Goal: Task Accomplishment & Management: Use online tool/utility

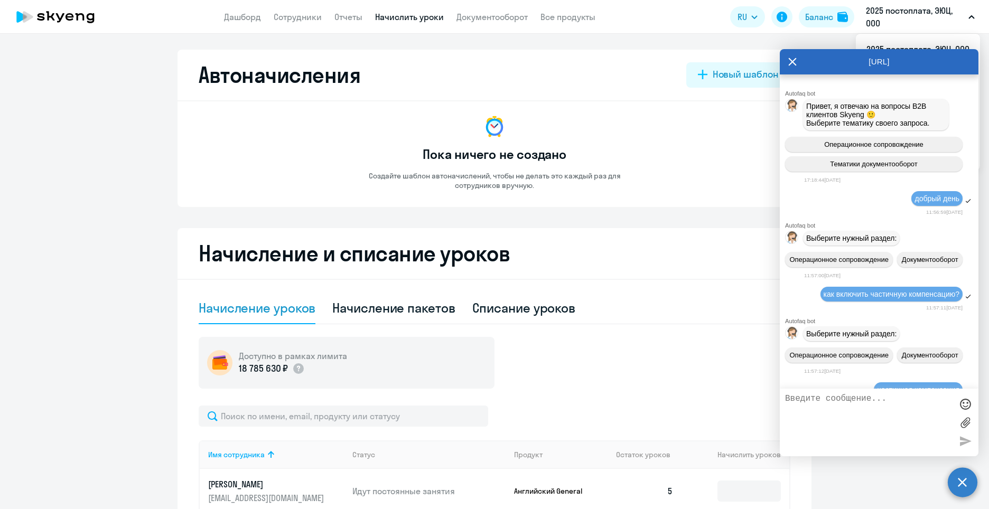
select select "10"
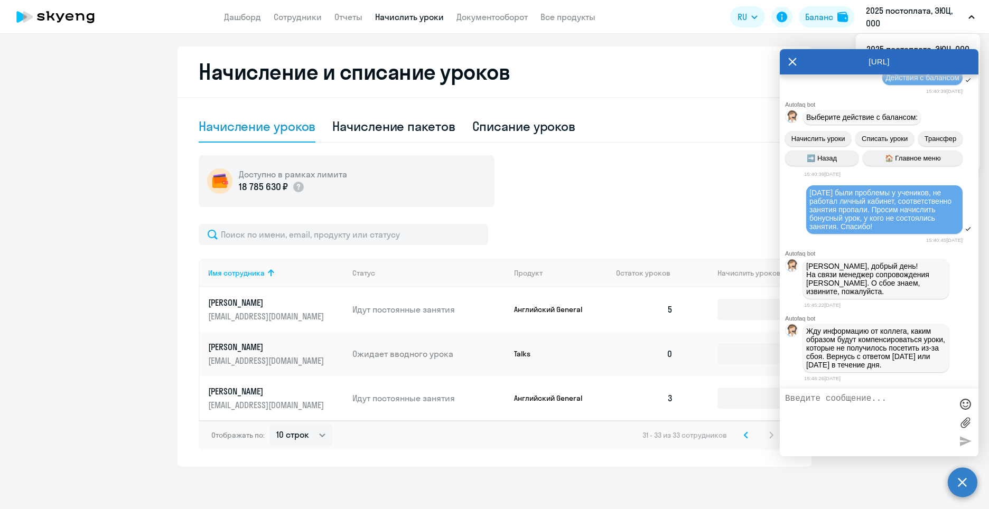
scroll to position [2163, 0]
click at [791, 64] on icon at bounding box center [793, 62] width 8 height 8
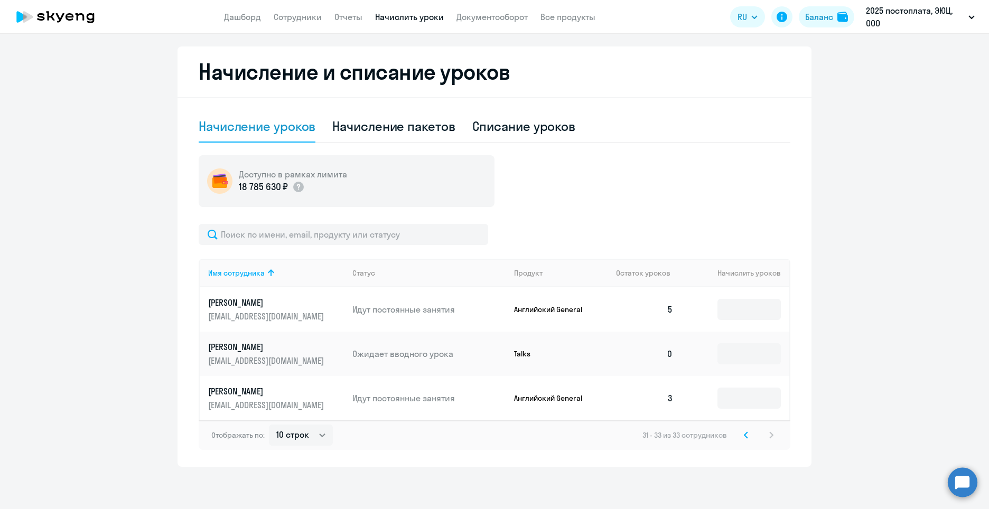
click at [385, 20] on link "Начислить уроки" at bounding box center [409, 17] width 69 height 11
click at [432, 14] on link "Начислить уроки" at bounding box center [409, 17] width 69 height 11
click at [409, 16] on link "Начислить уроки" at bounding box center [409, 17] width 69 height 11
click at [407, 125] on div "Начисление пакетов" at bounding box center [393, 126] width 123 height 17
select select "10"
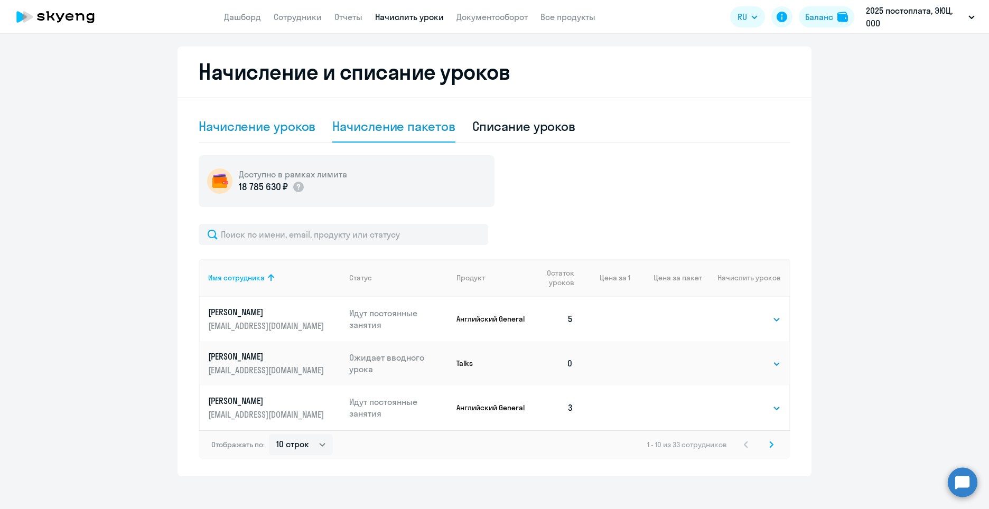
click at [266, 131] on div "Начисление уроков" at bounding box center [257, 126] width 117 height 17
select select "10"
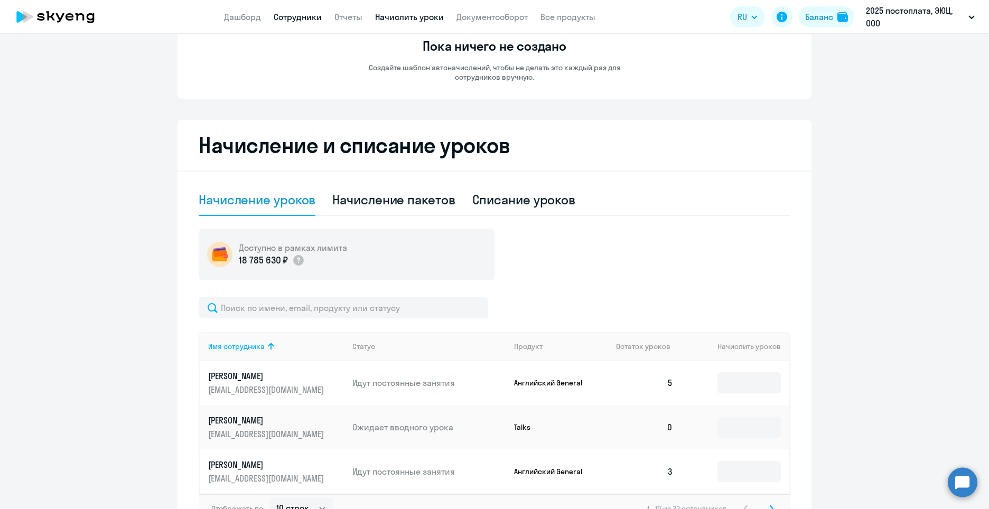
scroll to position [23, 0]
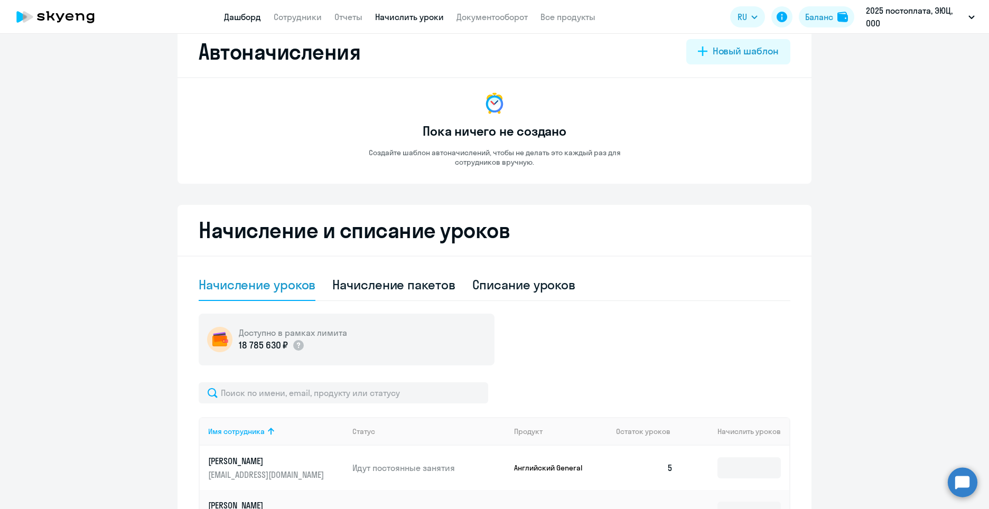
click at [225, 20] on link "Дашборд" at bounding box center [242, 17] width 37 height 11
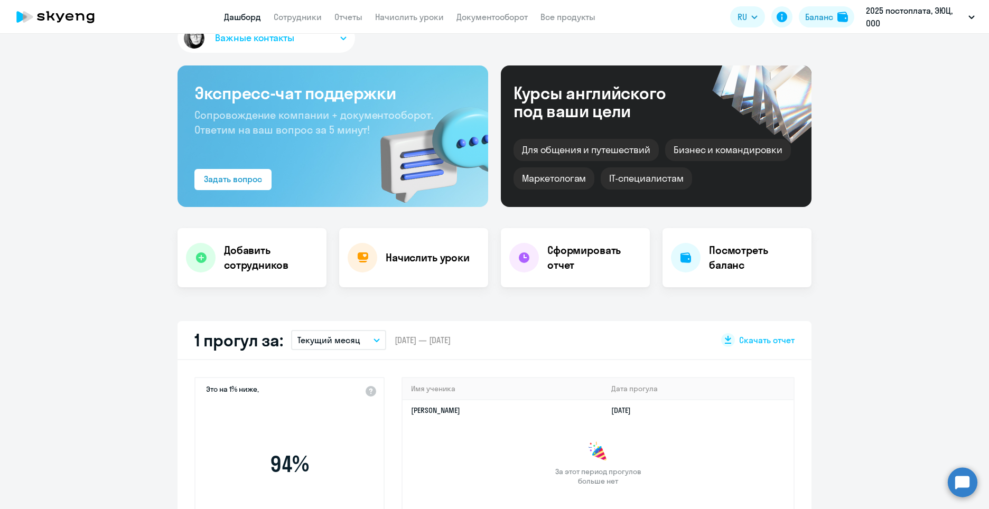
select select "30"
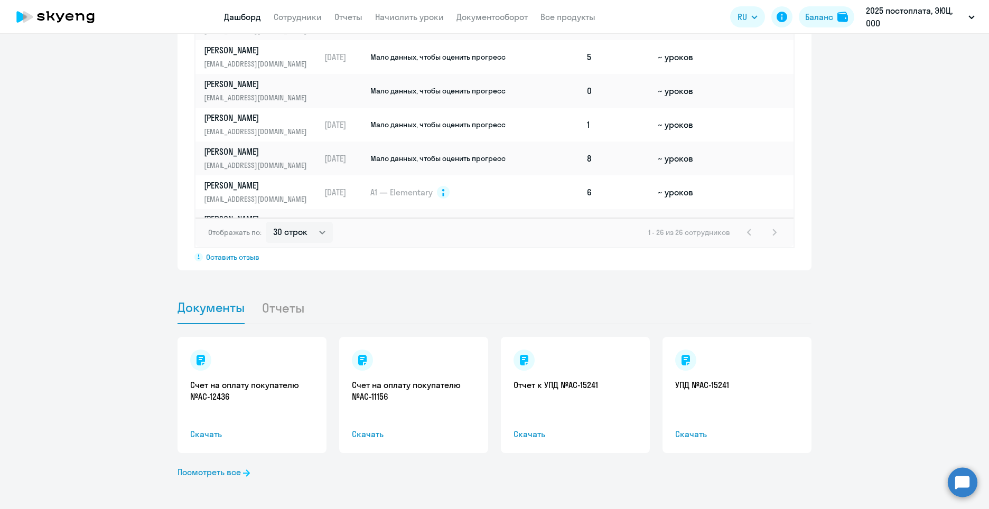
scroll to position [104, 0]
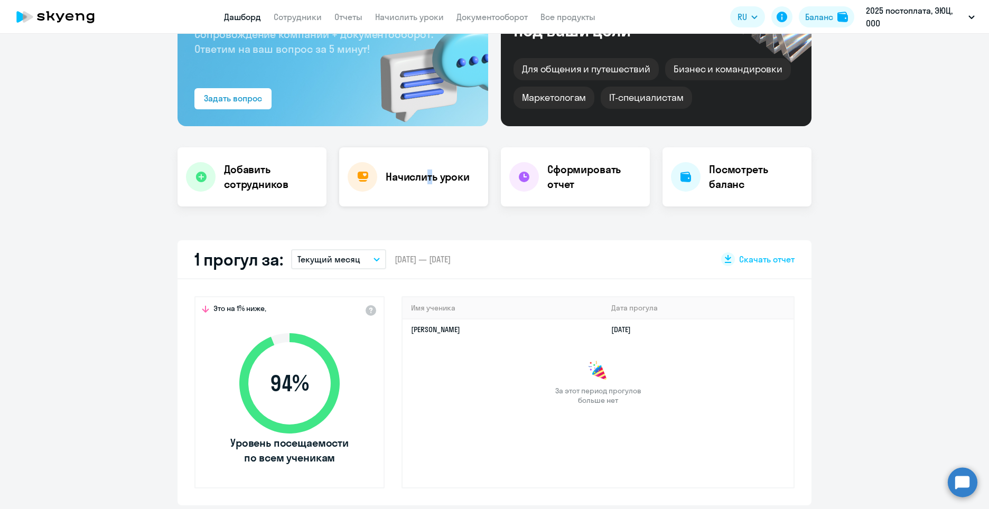
drag, startPoint x: 420, startPoint y: 178, endPoint x: 430, endPoint y: 178, distance: 10.6
click at [430, 178] on h4 "Начислить уроки" at bounding box center [428, 177] width 84 height 15
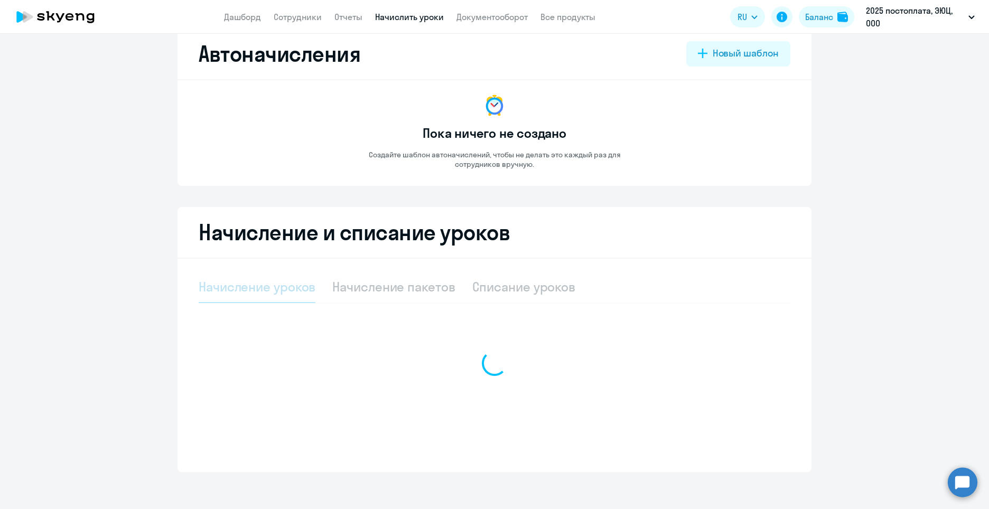
select select "10"
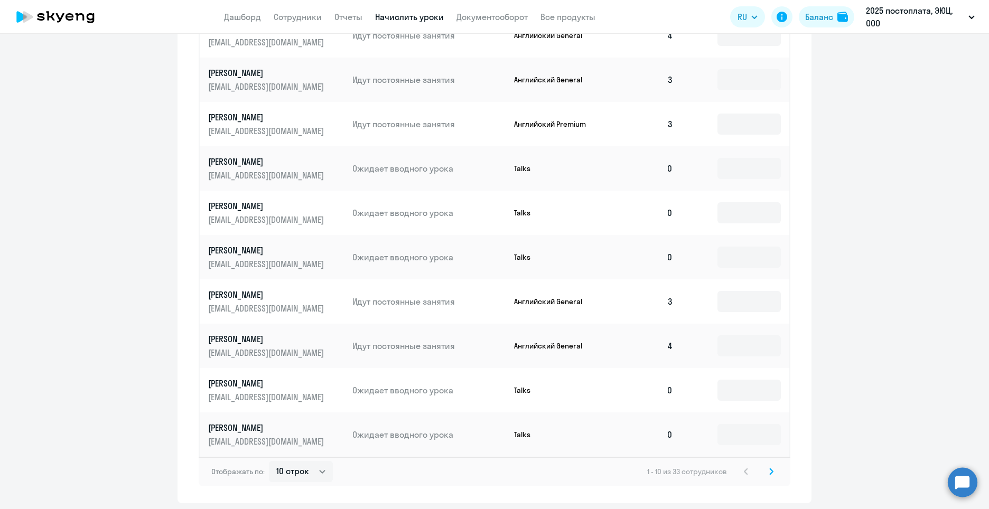
scroll to position [493, 0]
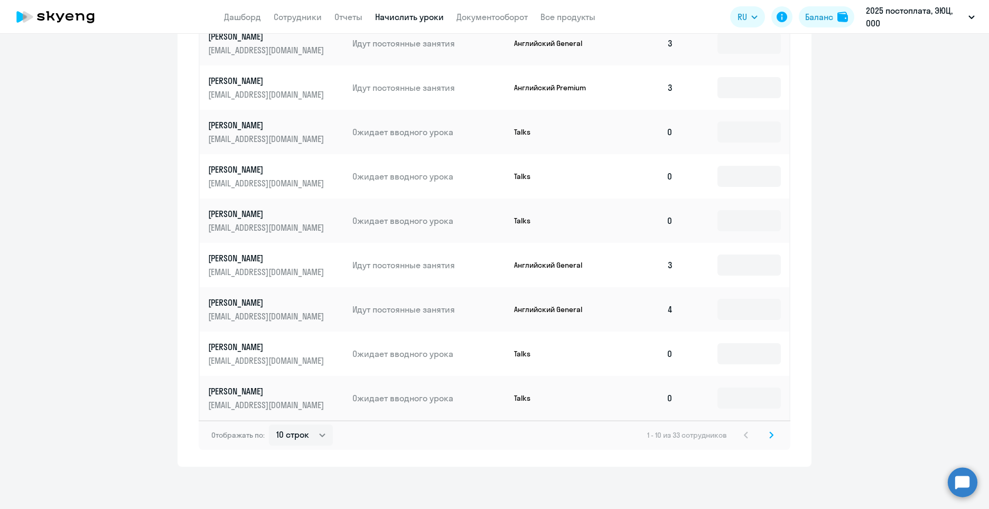
click at [765, 433] on svg-icon at bounding box center [771, 435] width 13 height 13
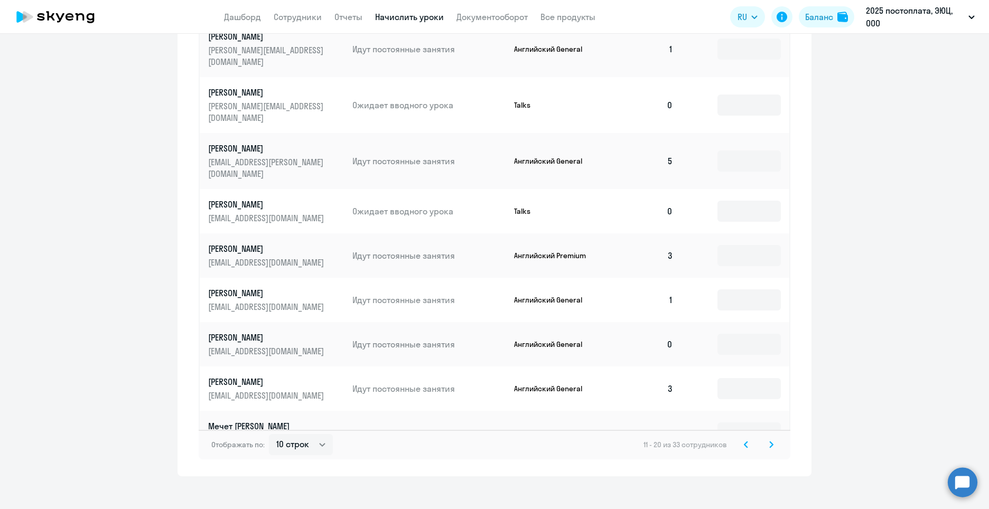
drag, startPoint x: 744, startPoint y: 434, endPoint x: 857, endPoint y: 422, distance: 113.7
click at [857, 422] on ng-component "Автоначисления Новый шаблон Пока ничего не создано Создайте шаблон автоначислен…" at bounding box center [494, 17] width 989 height 920
click at [768, 439] on svg-icon at bounding box center [771, 445] width 13 height 13
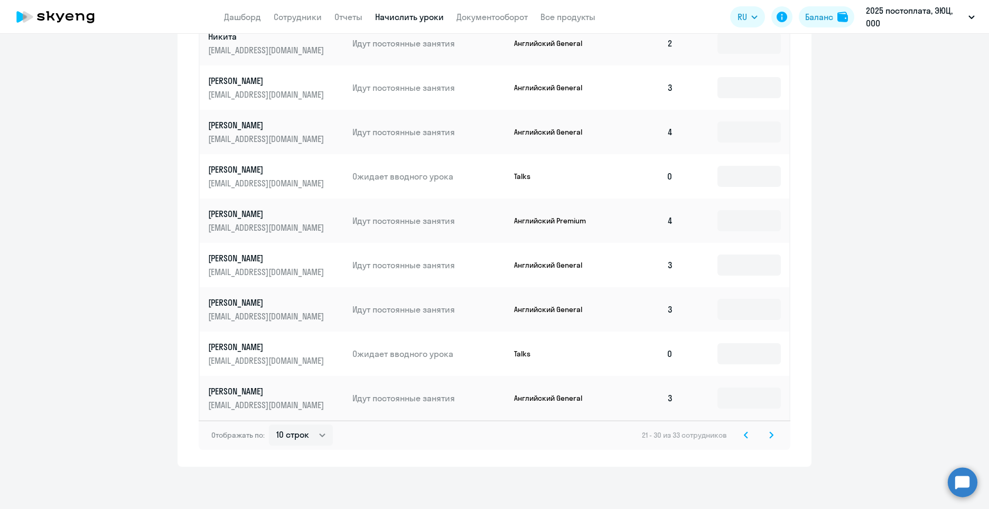
click at [765, 435] on svg-icon at bounding box center [771, 435] width 13 height 13
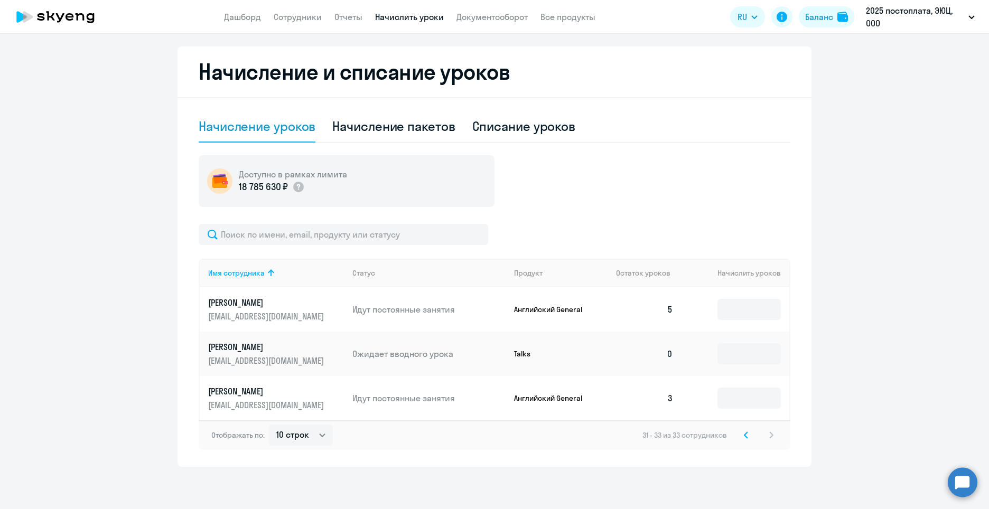
scroll to position [182, 0]
click at [742, 430] on svg-icon at bounding box center [746, 435] width 13 height 13
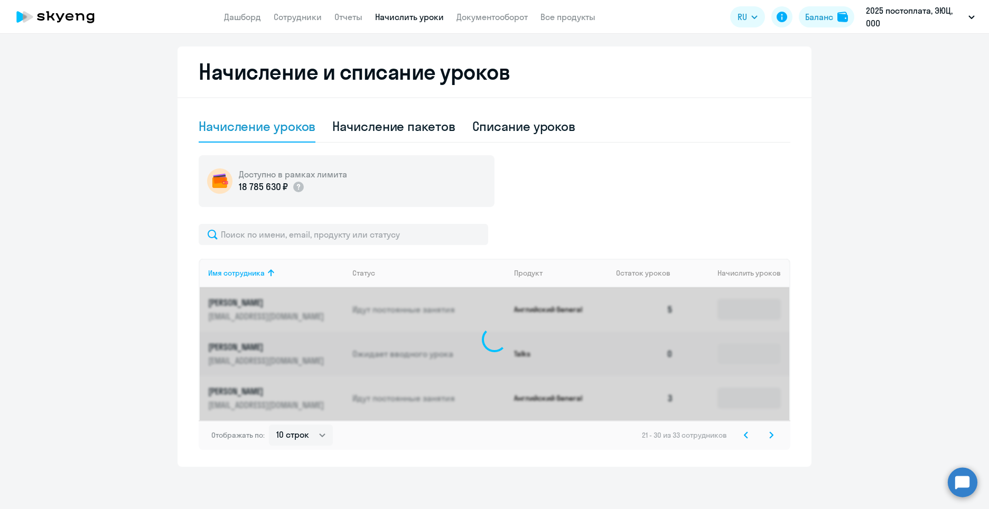
scroll to position [493, 0]
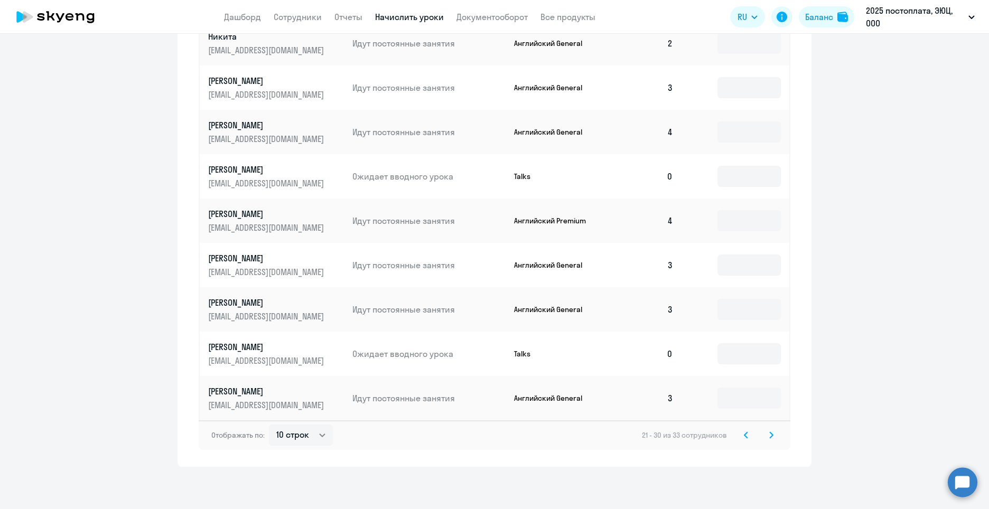
click at [742, 430] on svg-icon at bounding box center [746, 435] width 13 height 13
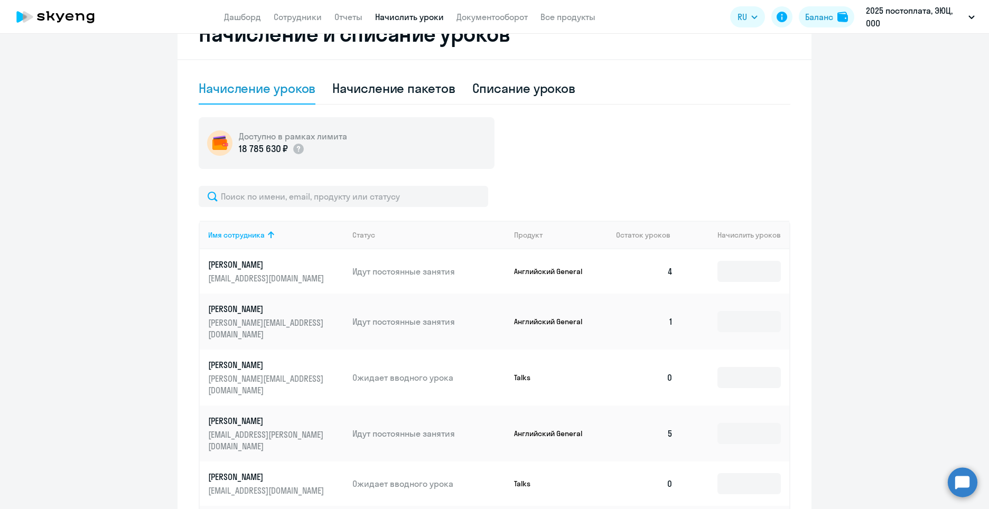
scroll to position [228, 0]
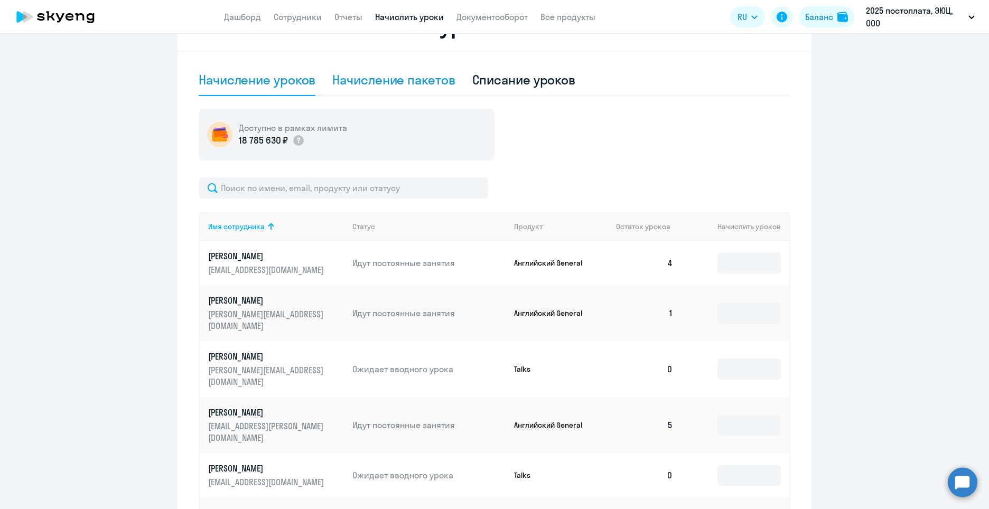
click at [428, 73] on div "Начисление пакетов" at bounding box center [393, 79] width 123 height 17
select select "10"
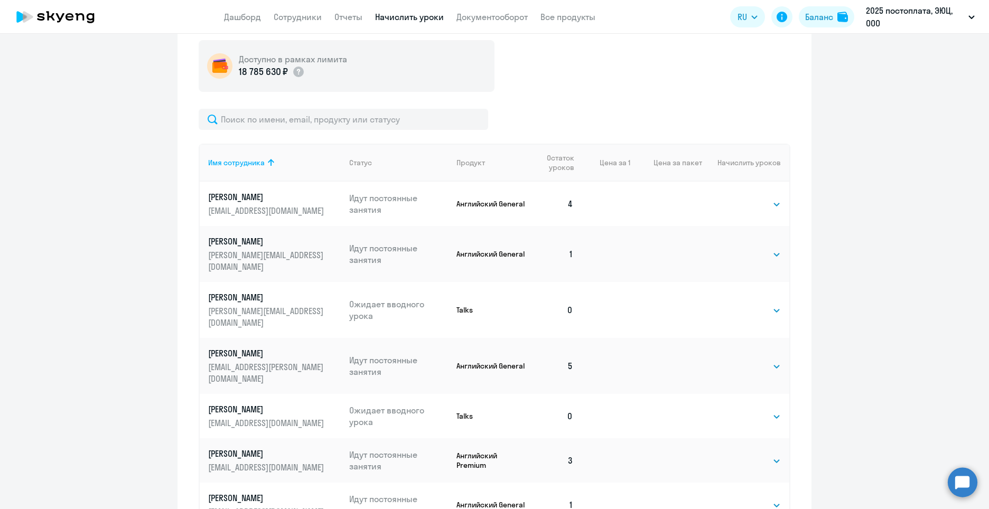
scroll to position [440, 0]
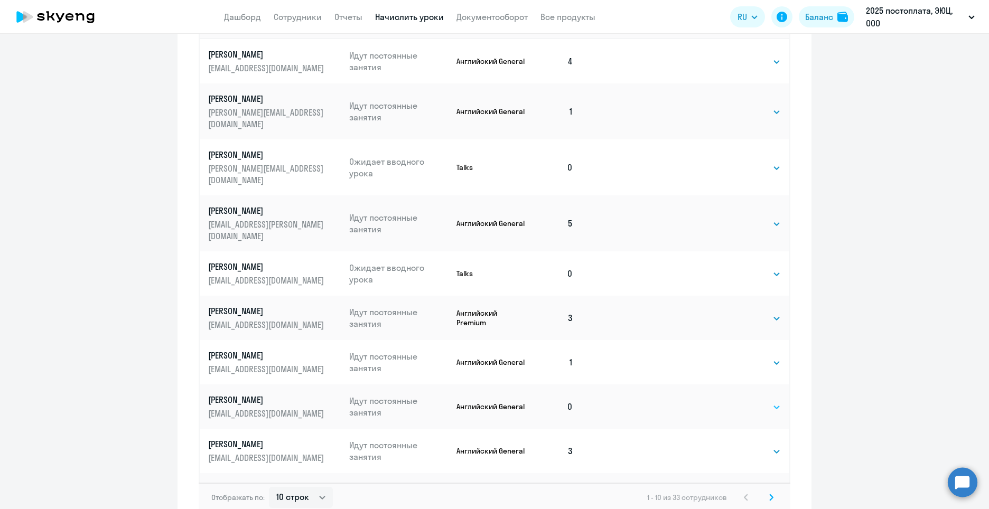
click at [748, 401] on select "Выбрать 4 8 16 32 64" at bounding box center [759, 407] width 43 height 13
click at [945, 340] on ng-component "Автоначисления Новый шаблон Пока ничего не создано Создайте шаблон автоначислен…" at bounding box center [494, 70] width 989 height 920
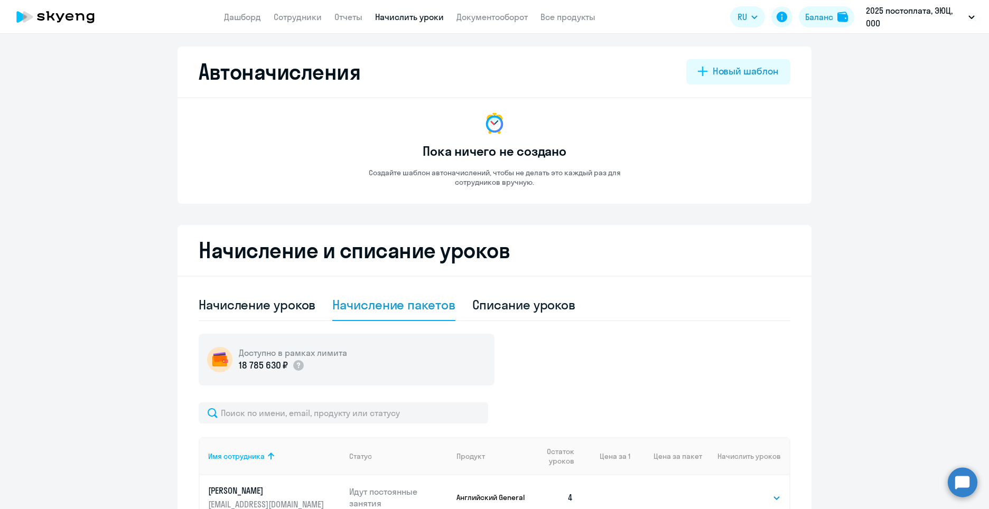
scroll to position [0, 0]
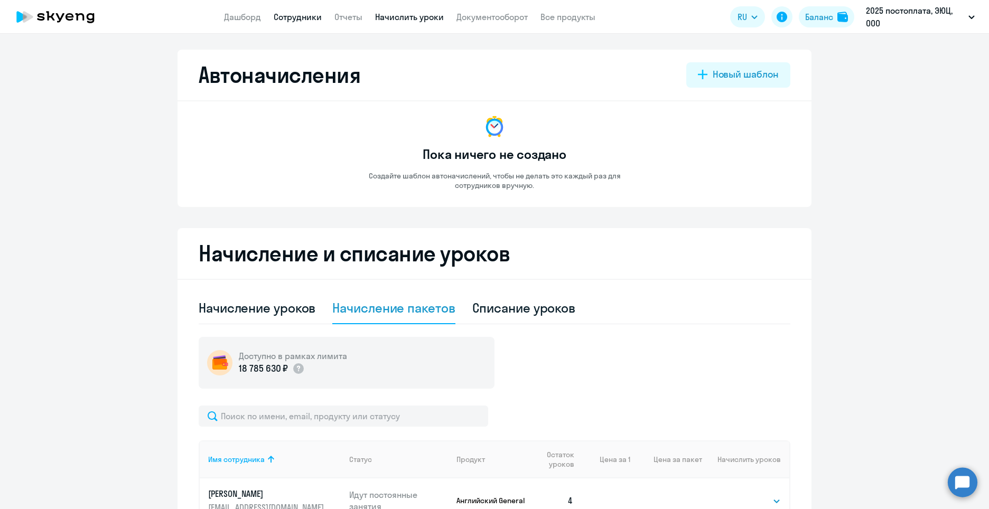
click at [291, 23] on app-header "Дашборд Сотрудники Отчеты Начислить уроки Документооборот Все продукты Дашборд …" at bounding box center [494, 17] width 989 height 34
click at [294, 18] on link "Сотрудники" at bounding box center [298, 17] width 48 height 11
select select "30"
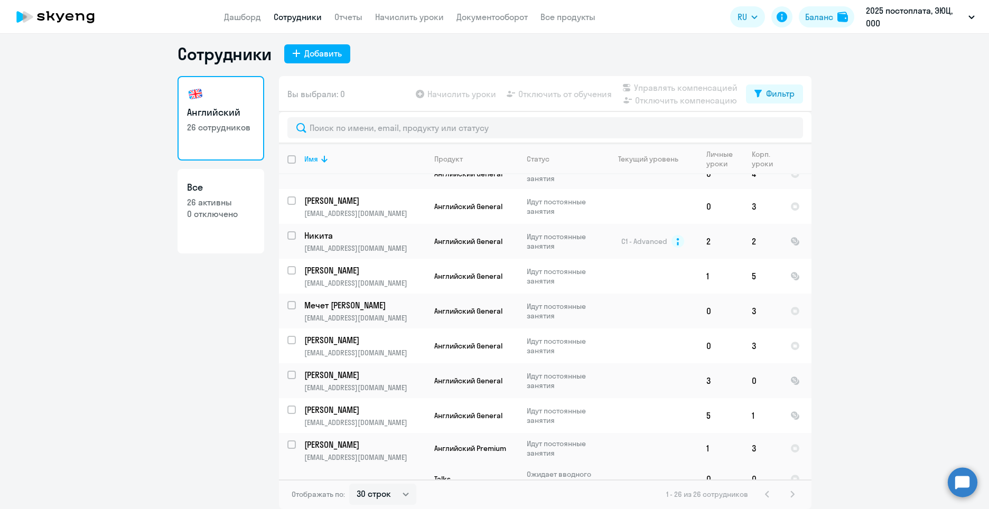
scroll to position [106, 0]
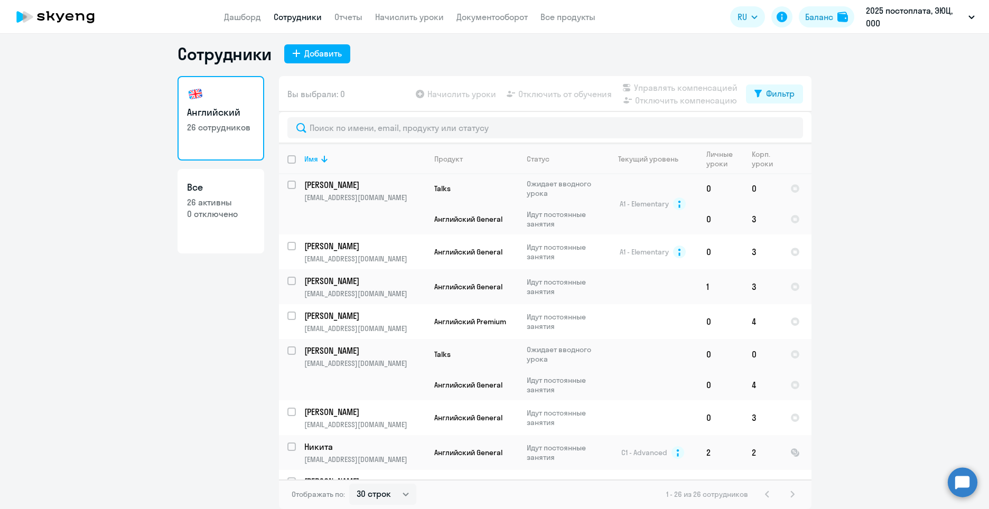
drag, startPoint x: 233, startPoint y: 15, endPoint x: 412, endPoint y: 25, distance: 179.4
click at [233, 15] on link "Дашборд" at bounding box center [242, 17] width 37 height 11
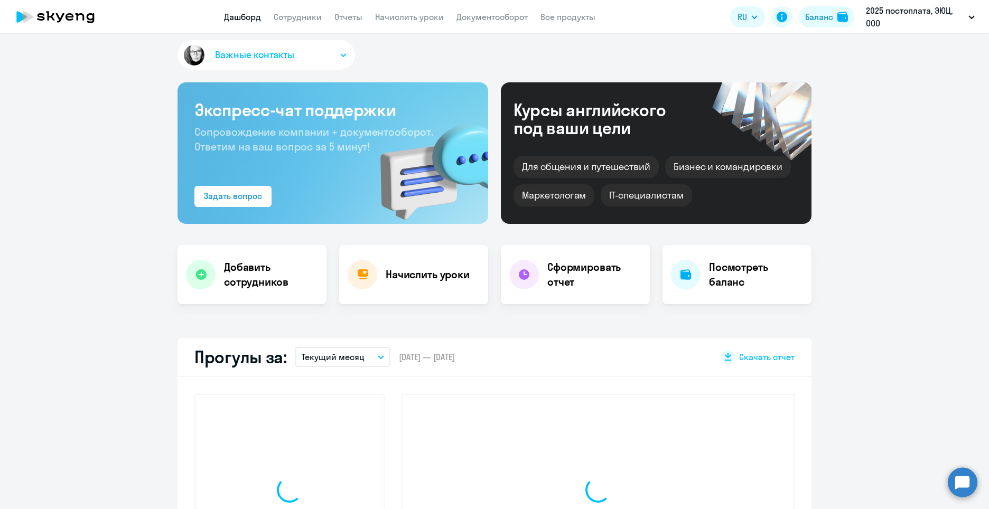
click at [409, 11] on app-menu-item-link "Начислить уроки" at bounding box center [409, 17] width 69 height 13
select select "30"
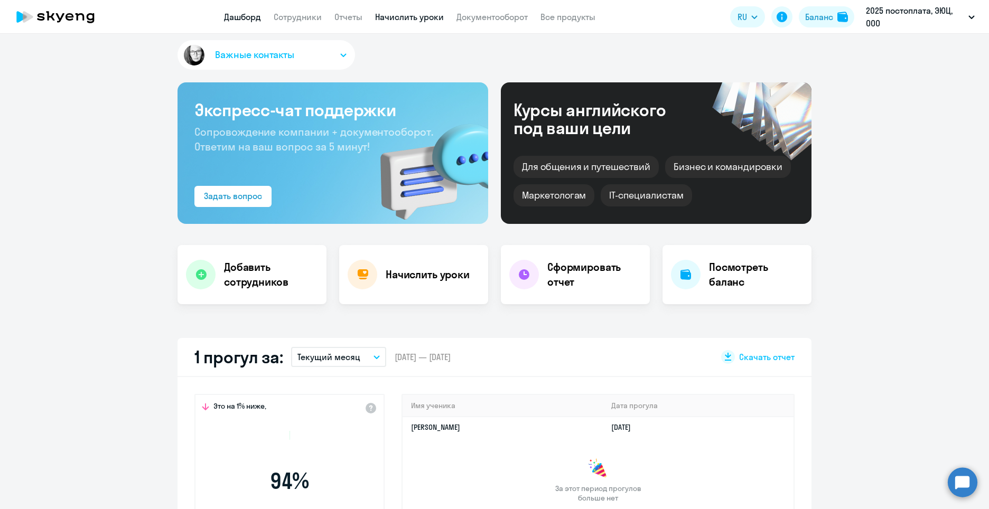
click at [408, 19] on link "Начислить уроки" at bounding box center [409, 17] width 69 height 11
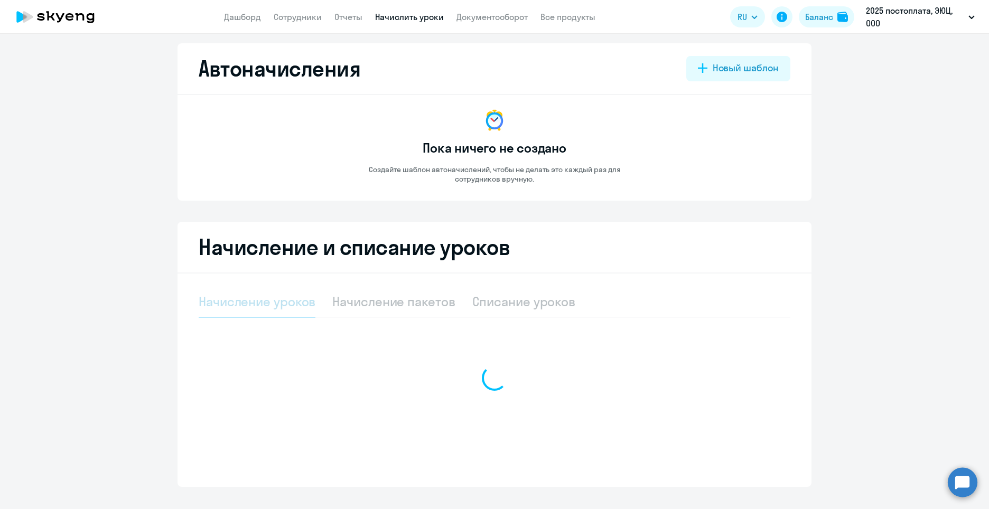
select select "10"
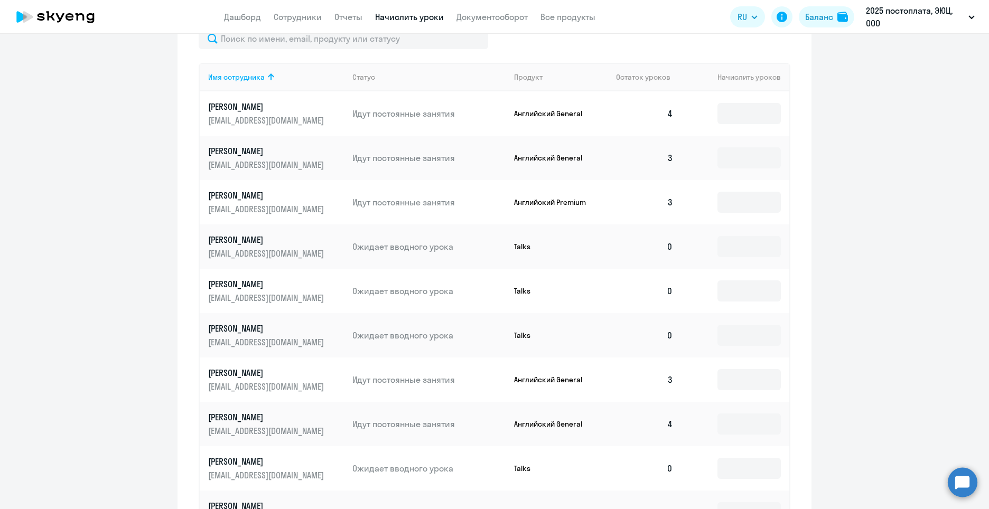
scroll to position [482, 0]
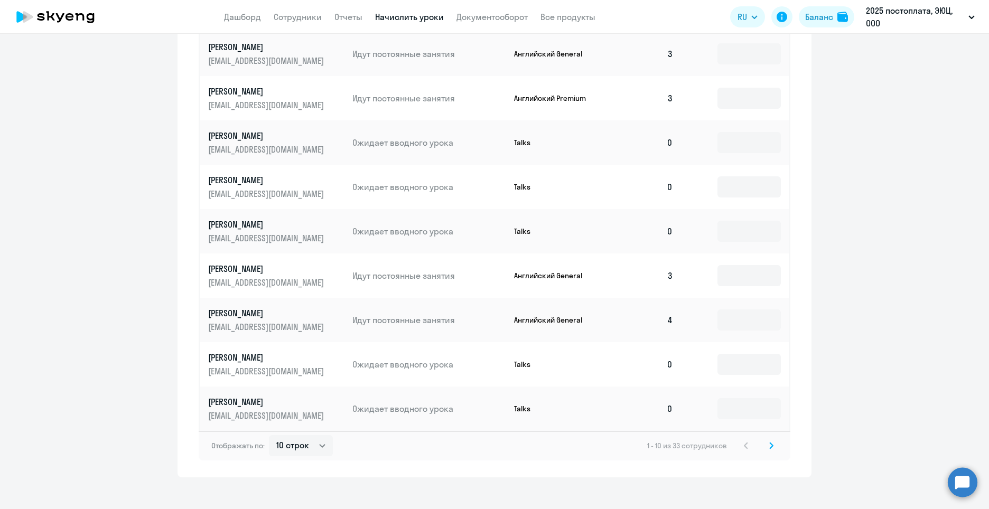
click at [771, 451] on svg-icon at bounding box center [771, 446] width 13 height 13
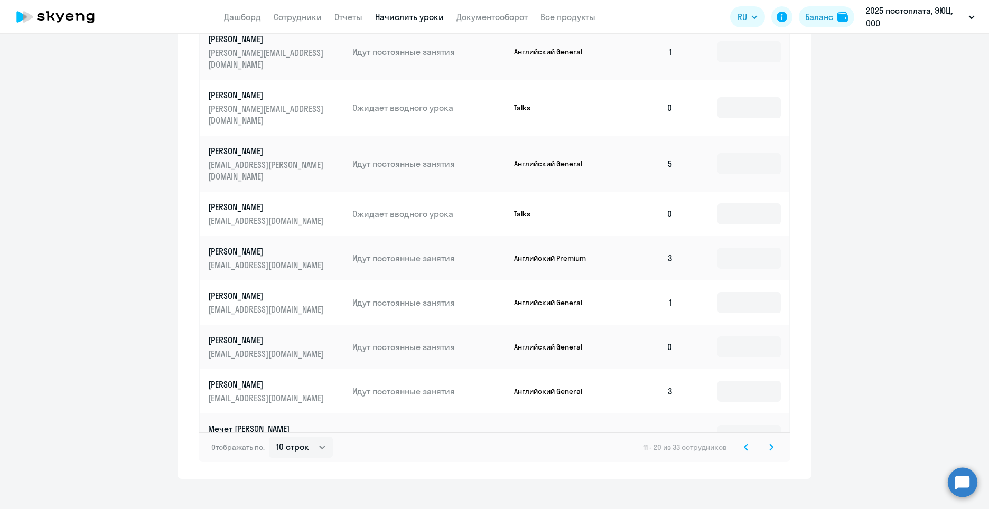
scroll to position [493, 0]
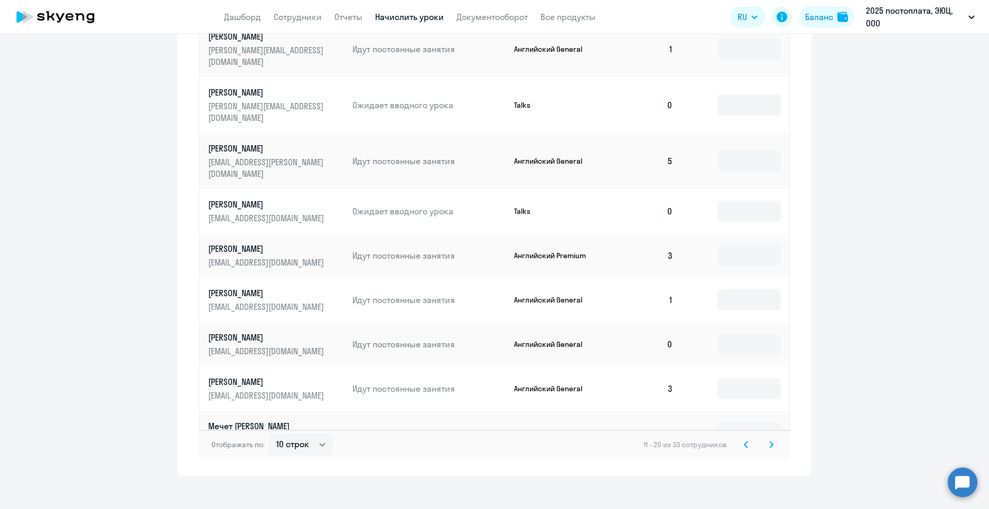
click at [738, 327] on td at bounding box center [736, 344] width 108 height 44
click at [726, 334] on input at bounding box center [749, 344] width 63 height 21
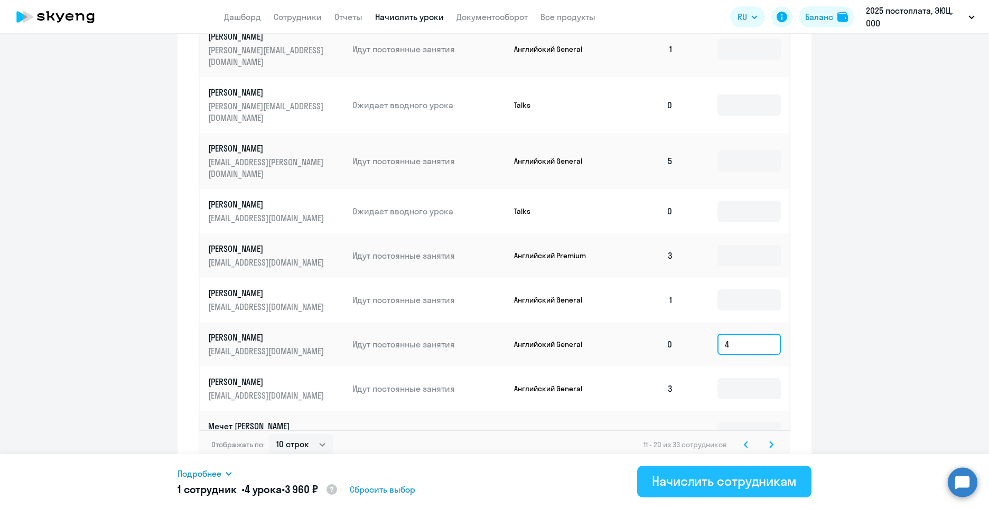
type input "4"
click at [740, 482] on div "Начислить сотрудникам" at bounding box center [724, 481] width 145 height 17
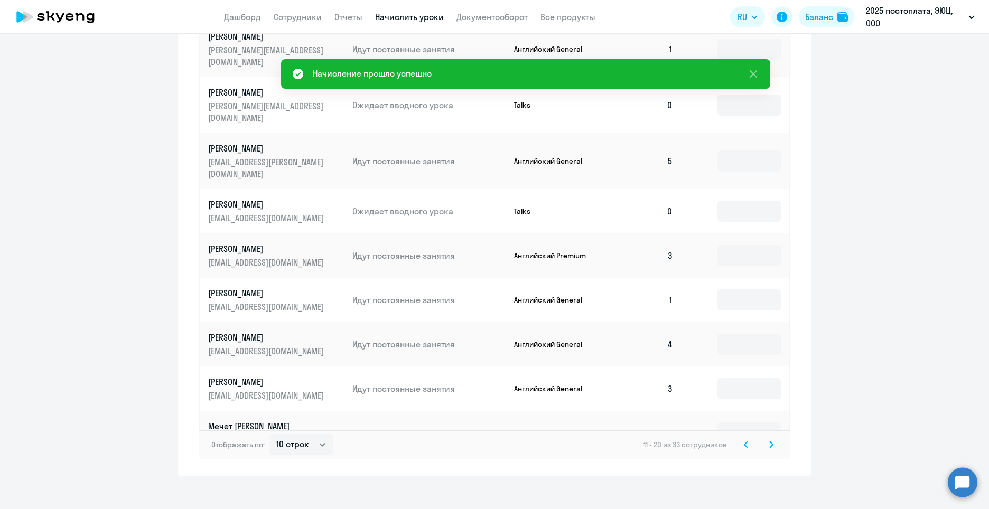
click at [769, 441] on svg-icon at bounding box center [771, 445] width 13 height 13
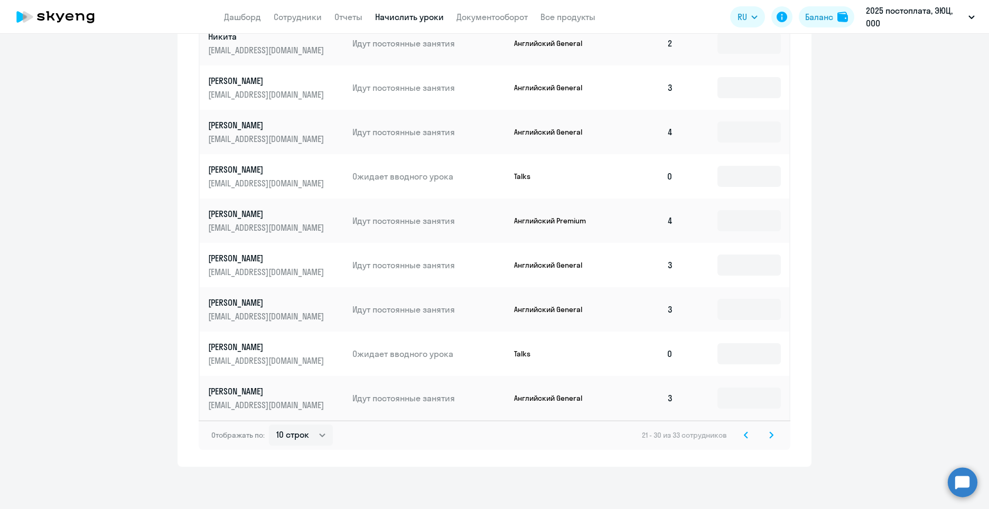
drag, startPoint x: 765, startPoint y: 438, endPoint x: 792, endPoint y: 434, distance: 27.7
click at [776, 436] on div "Отображать по: 10 строк 30 строк 50 строк 21 - 30 из 33 сотрудников" at bounding box center [495, 436] width 592 height 30
click at [769, 435] on icon at bounding box center [771, 435] width 4 height 7
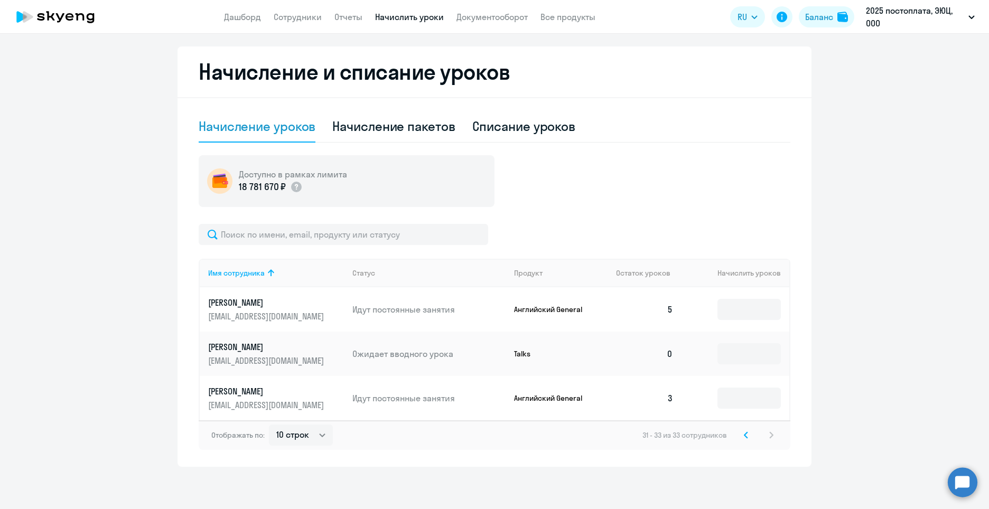
scroll to position [182, 0]
click at [745, 439] on svg-icon at bounding box center [746, 435] width 13 height 13
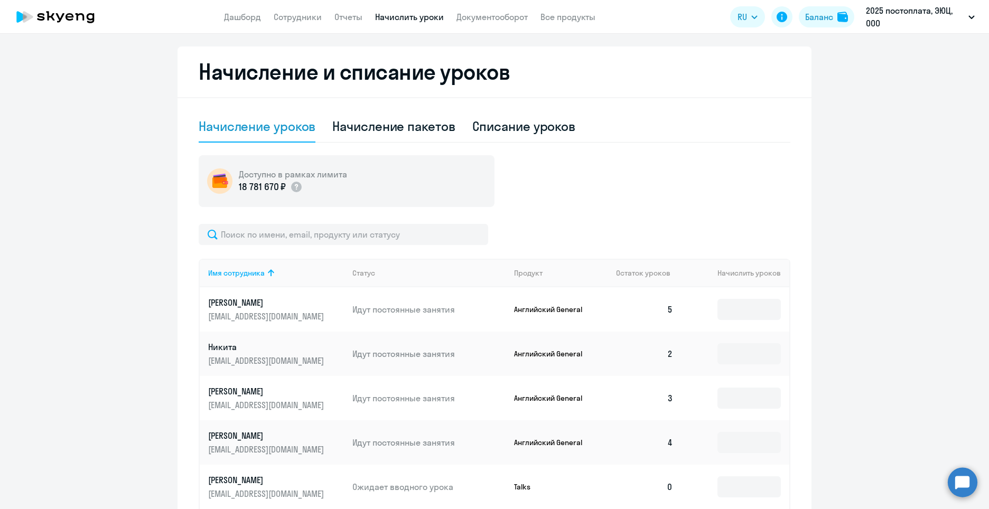
scroll to position [493, 0]
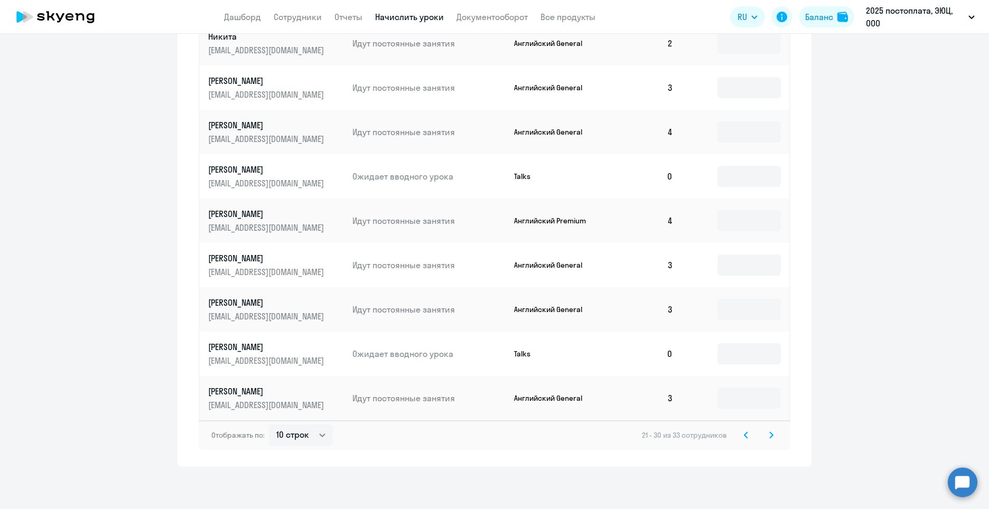
click at [740, 440] on svg-icon at bounding box center [746, 435] width 13 height 13
